Goal: Information Seeking & Learning: Learn about a topic

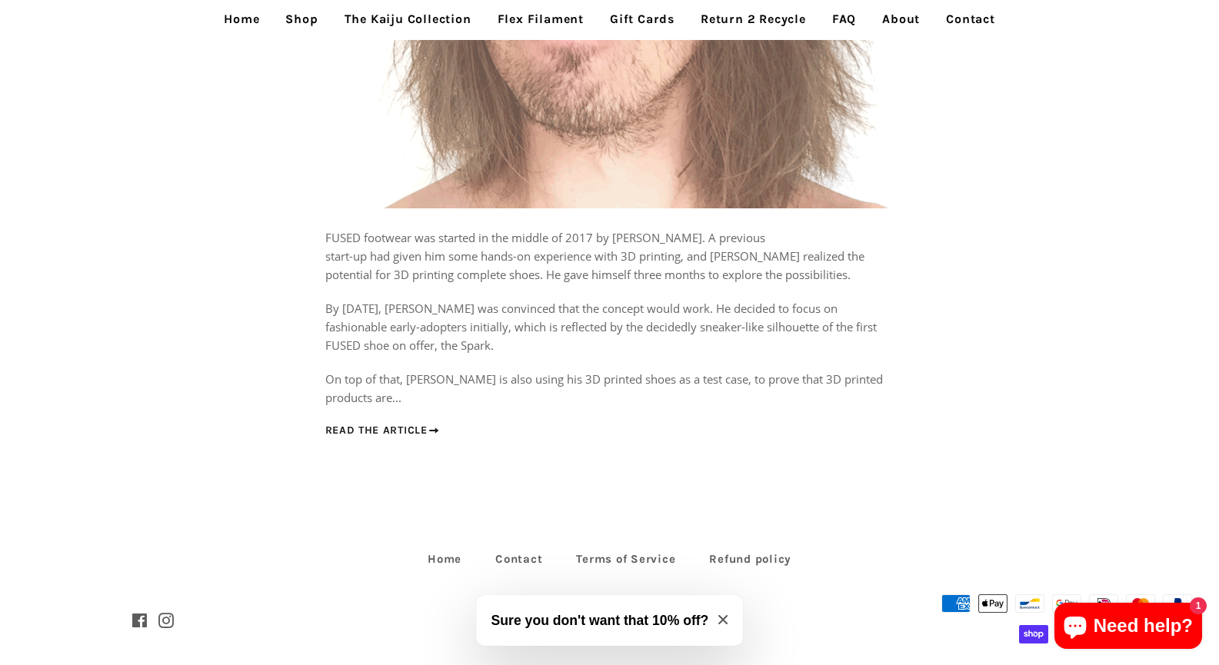
scroll to position [552, 0]
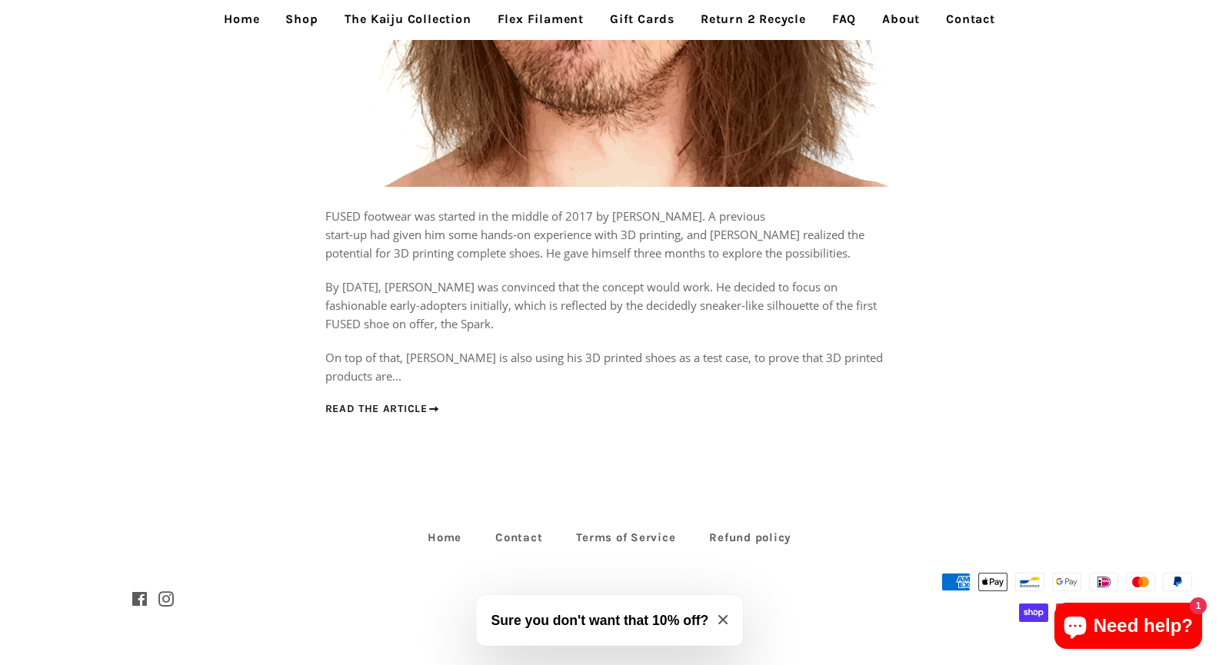
click at [464, 322] on p "By September of 2017, Philippe was convinced that the concept would work. He de…" at bounding box center [609, 305] width 569 height 55
click at [465, 322] on p "By [DATE], [PERSON_NAME] was convinced that the concept would work. He decided …" at bounding box center [609, 305] width 569 height 55
copy p "Spark"
click at [339, 408] on link "Read the article" at bounding box center [383, 408] width 116 height 13
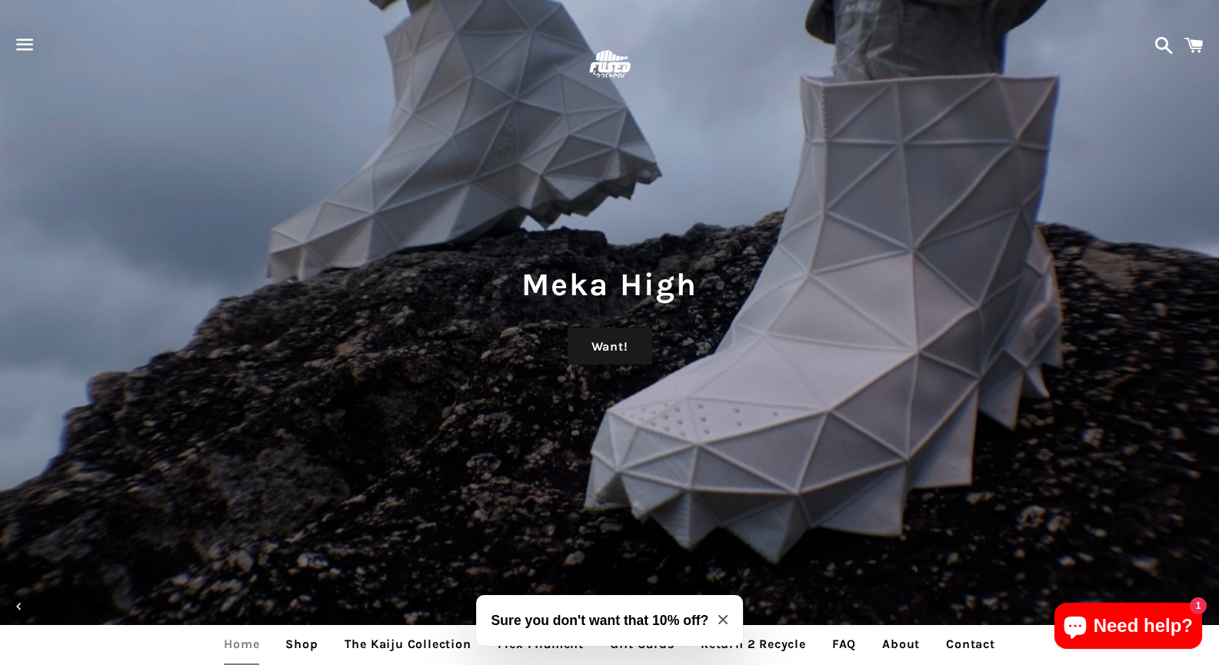
click at [22, 38] on span "button" at bounding box center [25, 45] width 35 height 46
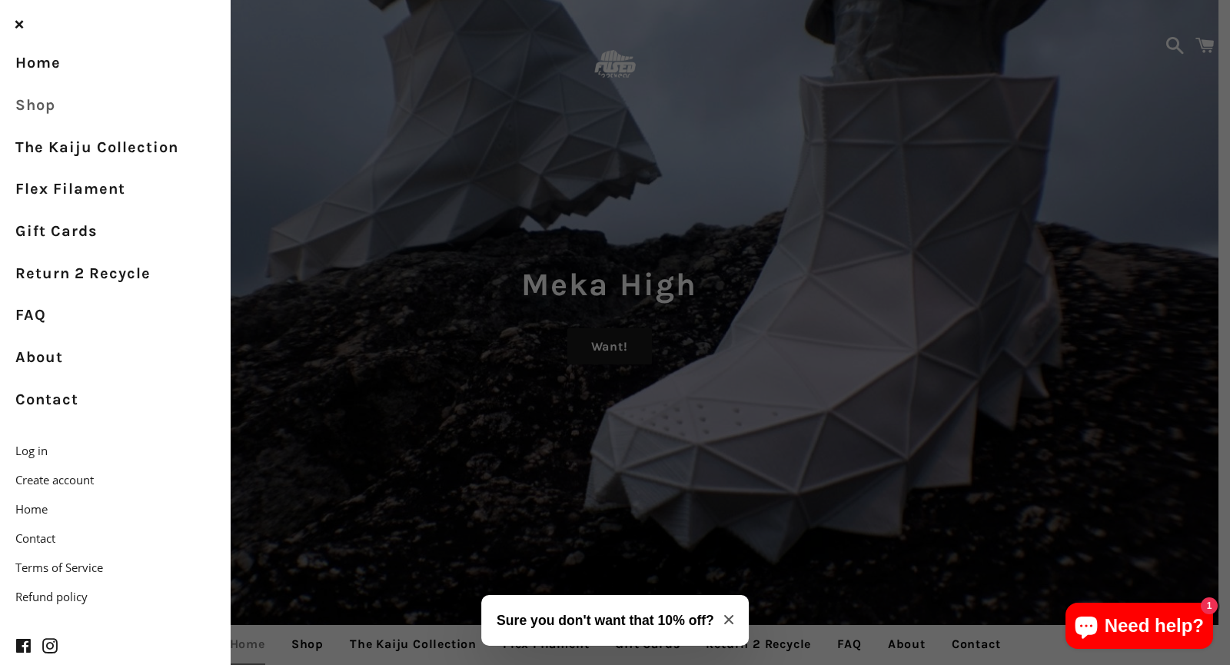
click at [52, 96] on link "Shop" at bounding box center [115, 106] width 231 height 42
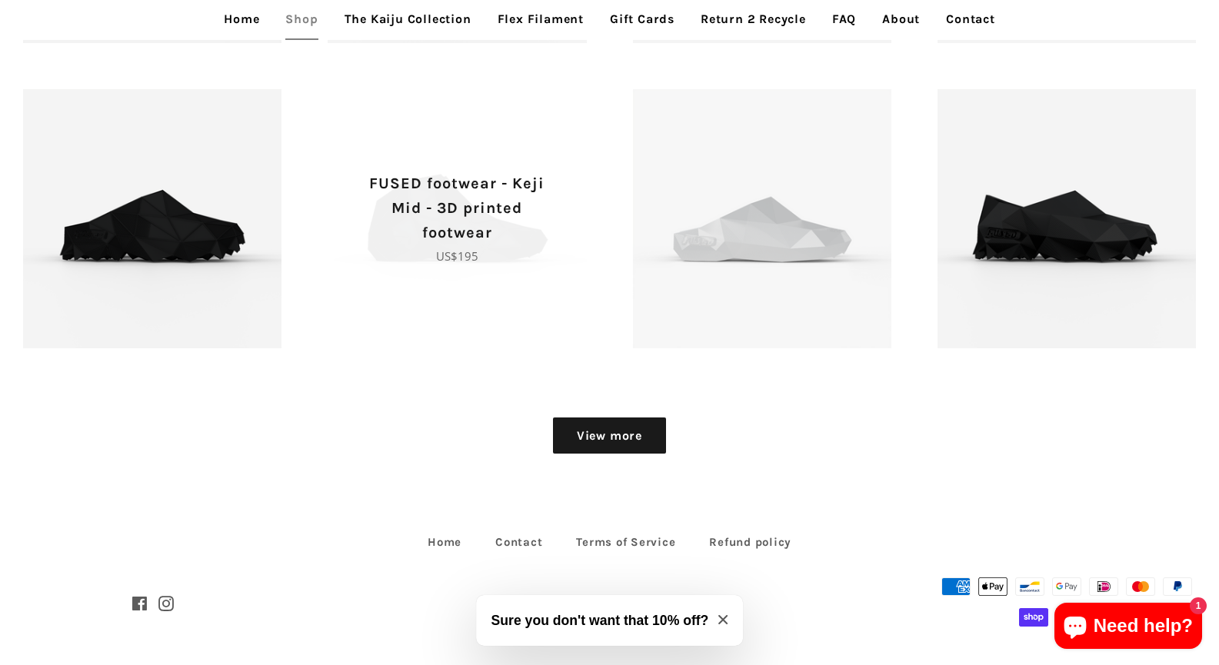
scroll to position [1965, 0]
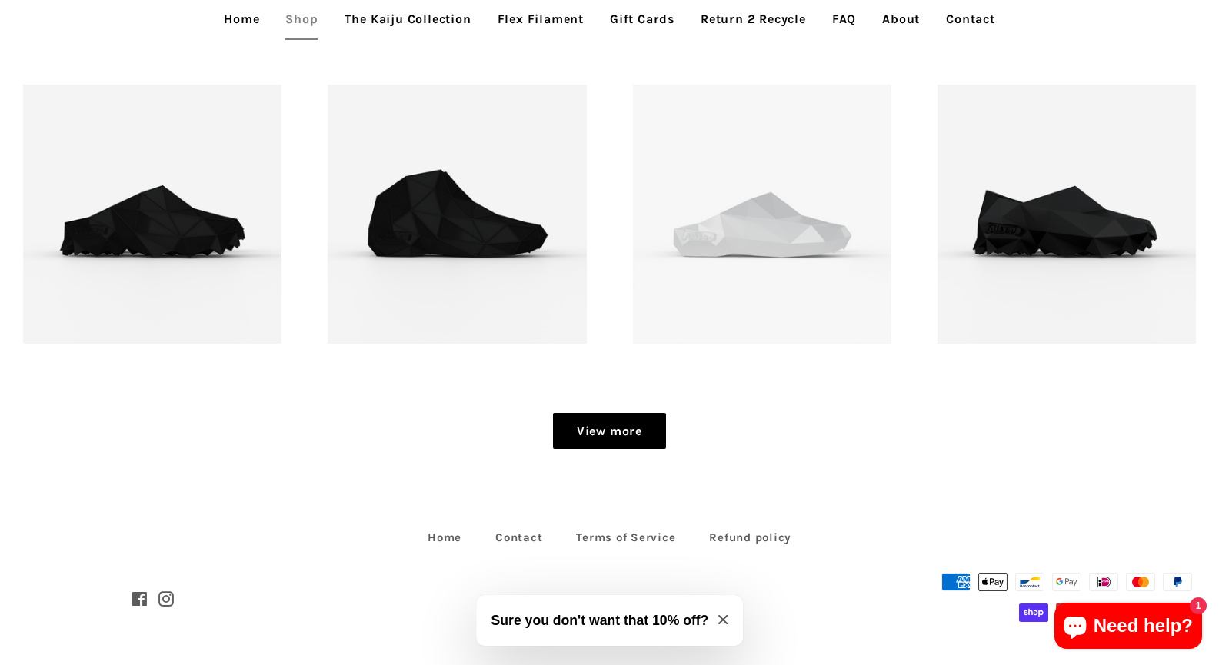
click at [596, 428] on link "View more" at bounding box center [609, 431] width 113 height 37
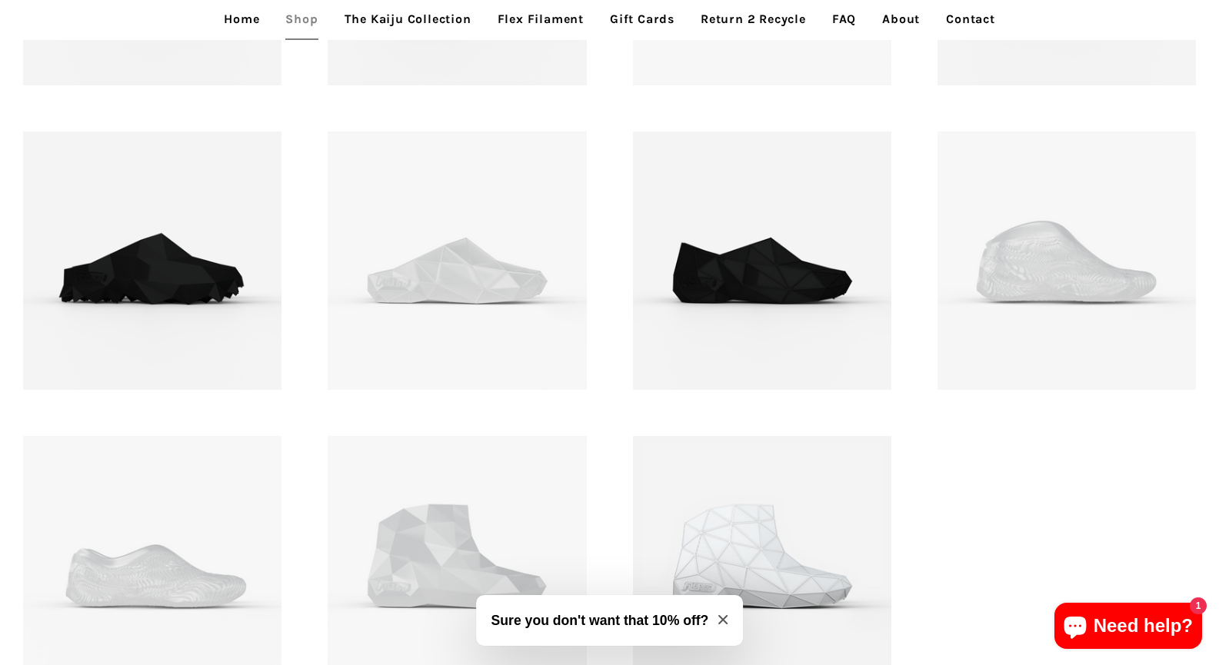
scroll to position [2221, 0]
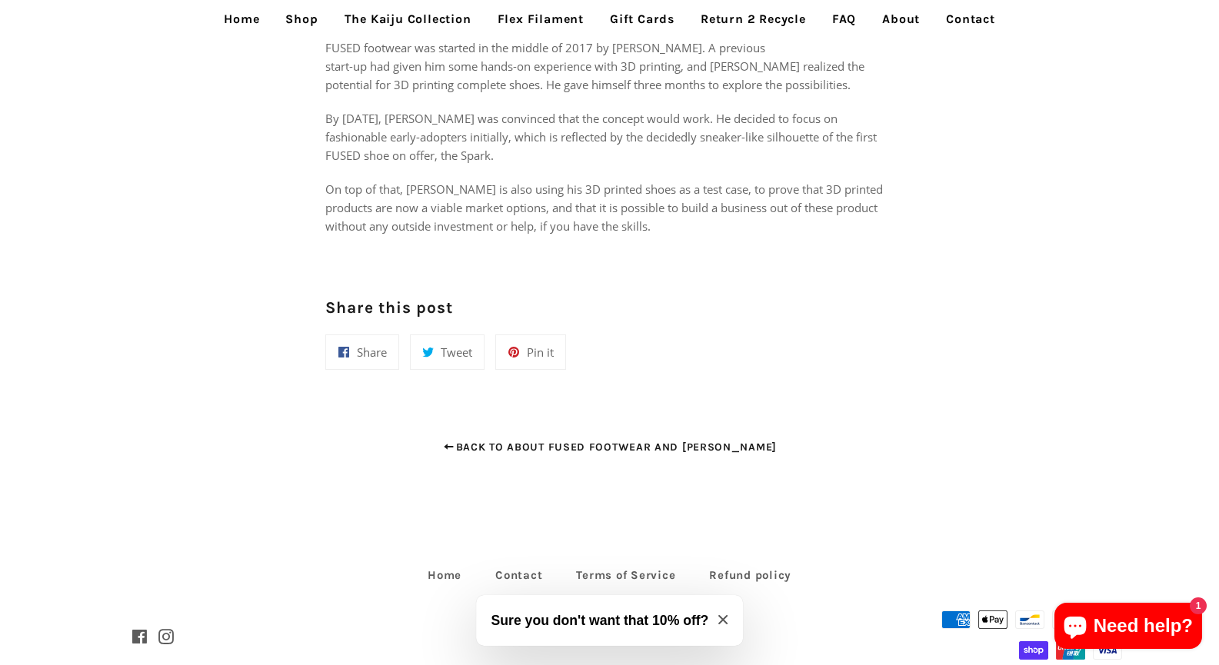
scroll to position [208, 0]
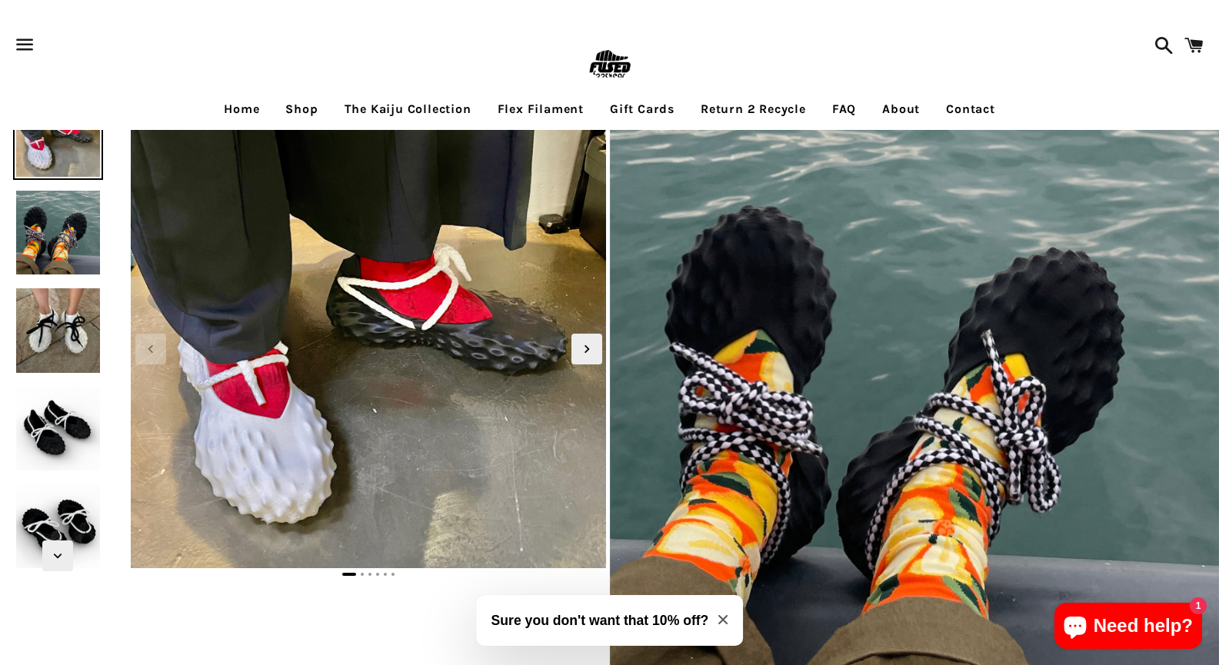
click at [37, 419] on img at bounding box center [58, 429] width 90 height 90
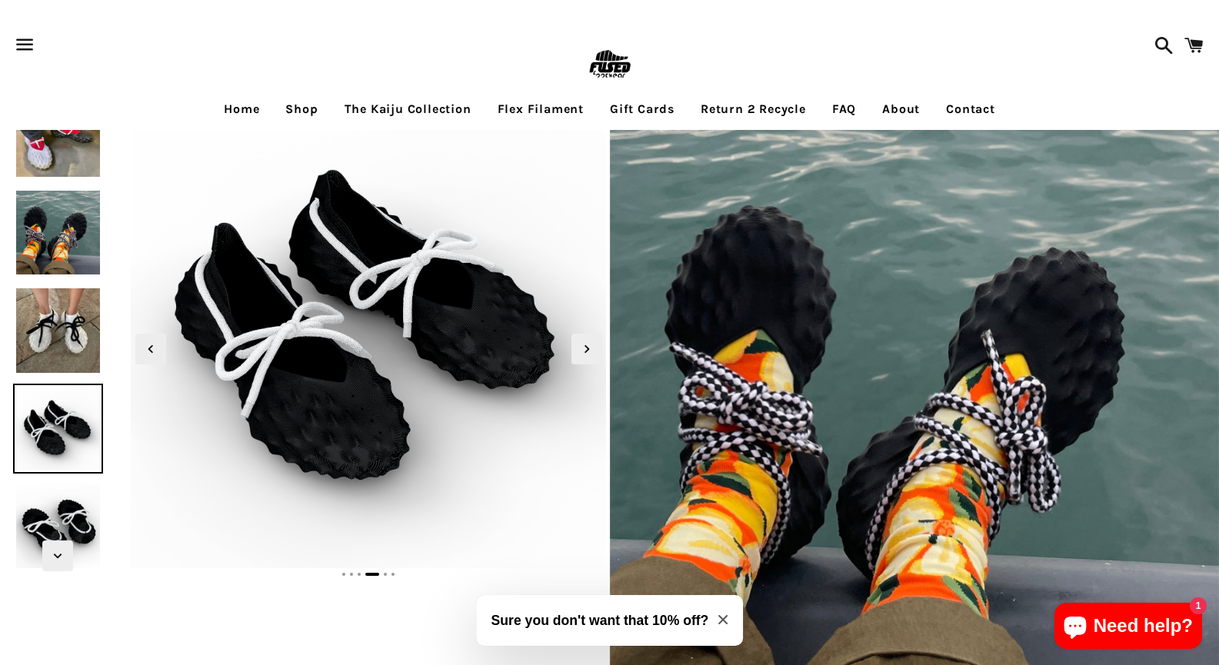
scroll to position [128, 0]
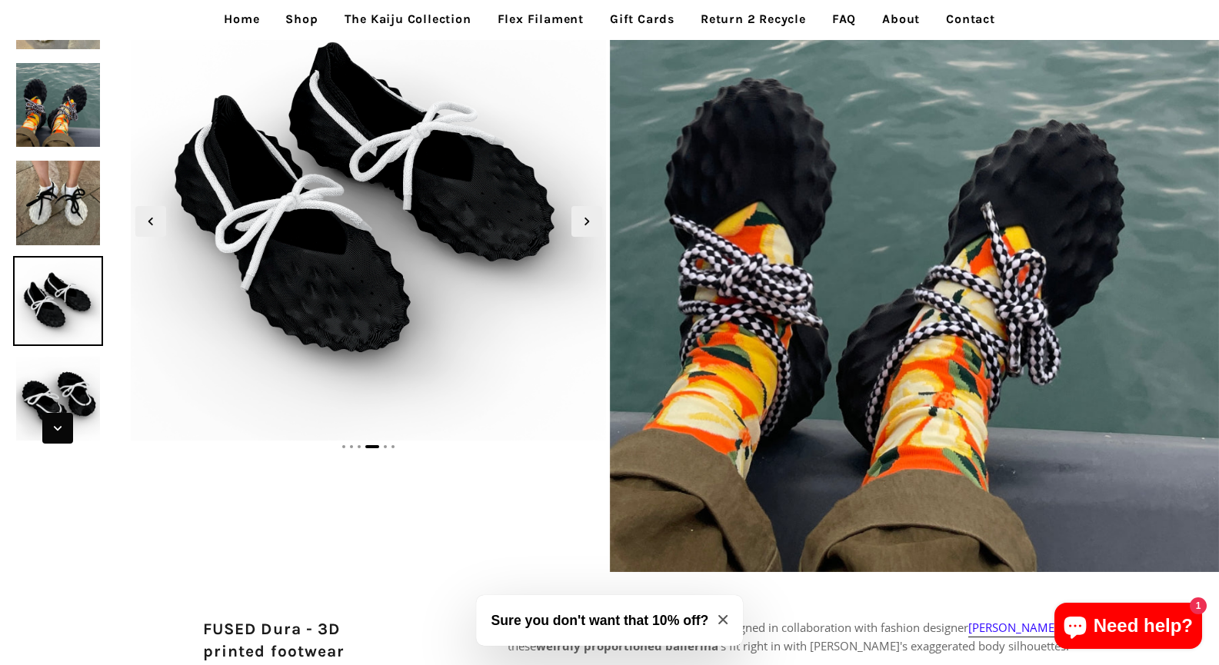
click at [72, 424] on span "Next slide" at bounding box center [57, 428] width 31 height 31
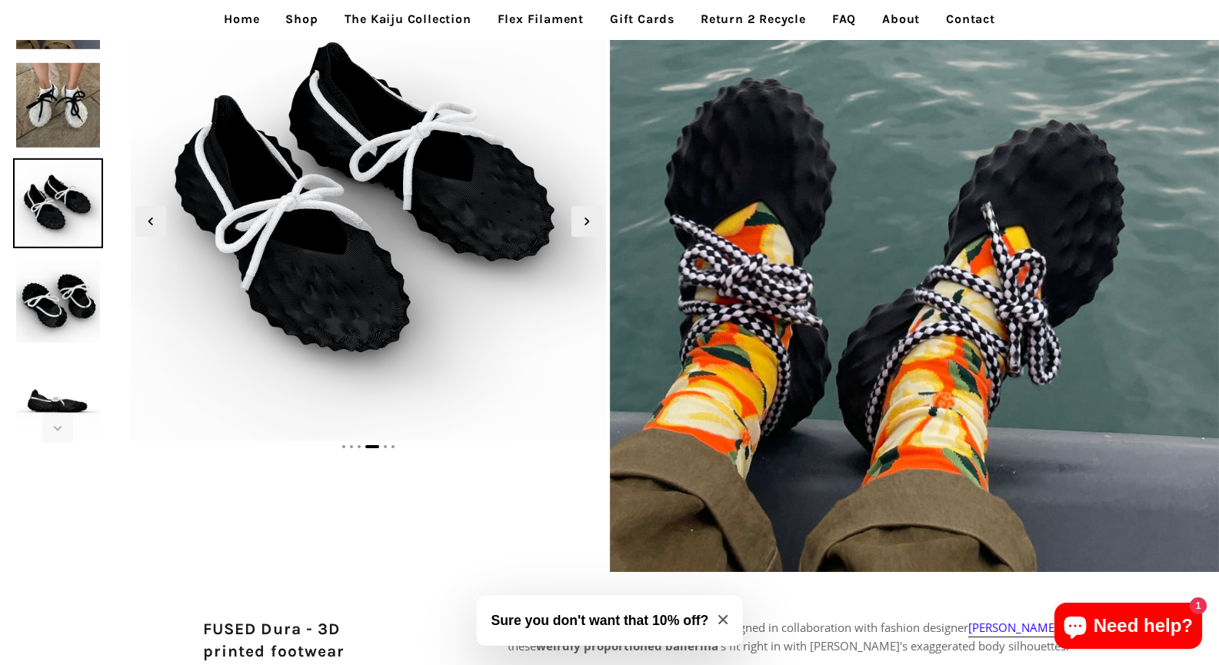
click at [47, 326] on img at bounding box center [58, 301] width 90 height 90
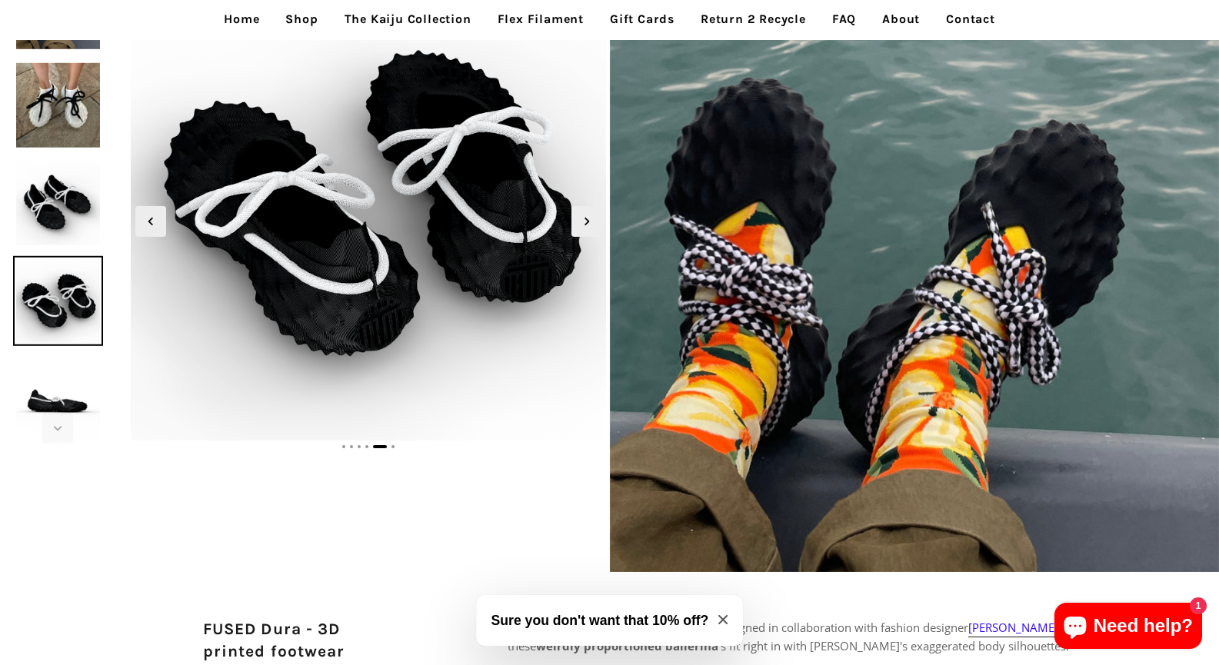
click at [52, 397] on img at bounding box center [58, 399] width 90 height 90
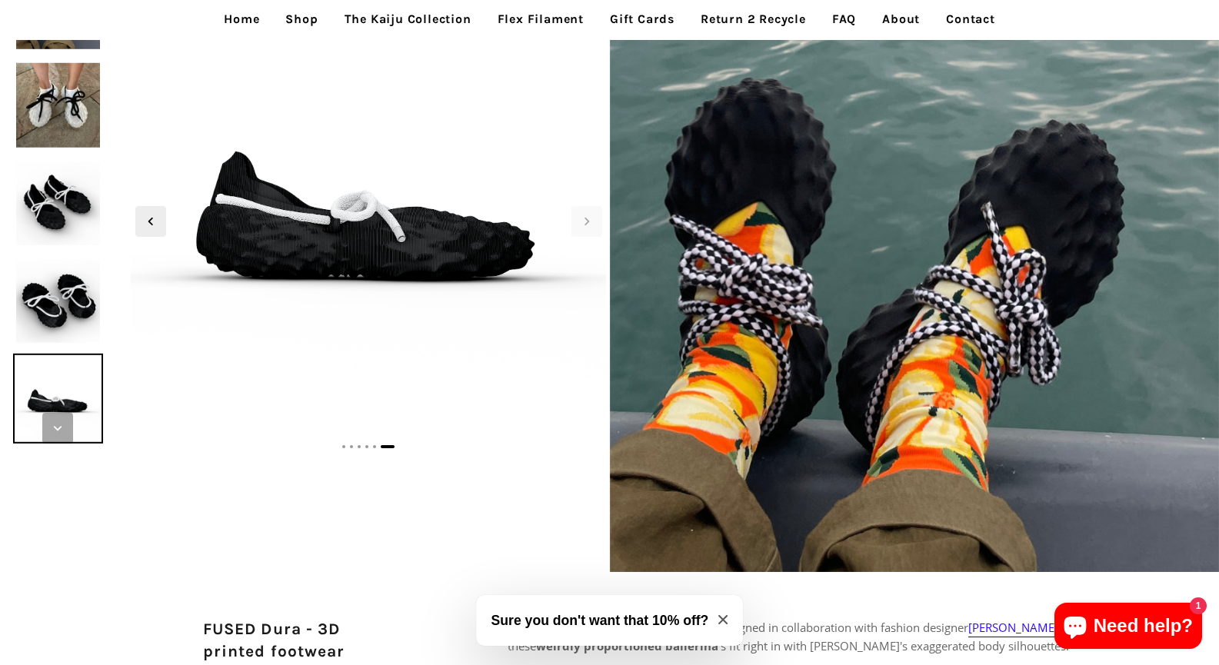
click at [59, 432] on icon "Next slide" at bounding box center [57, 428] width 17 height 17
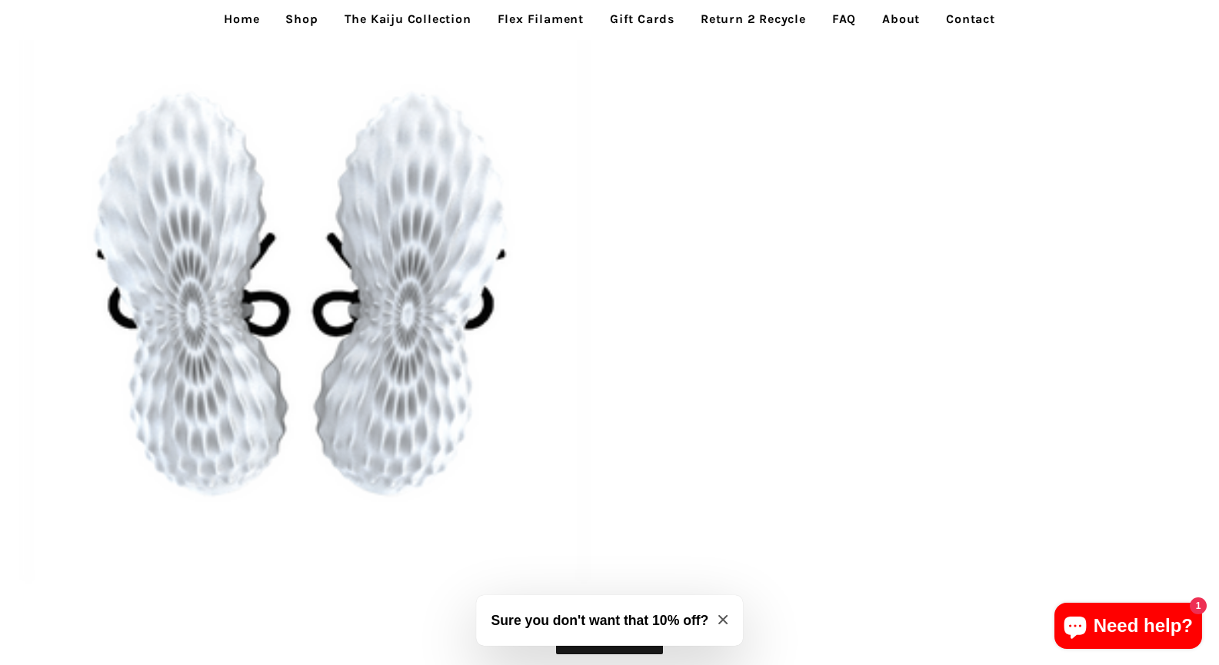
scroll to position [5616, 0]
